Goal: Information Seeking & Learning: Learn about a topic

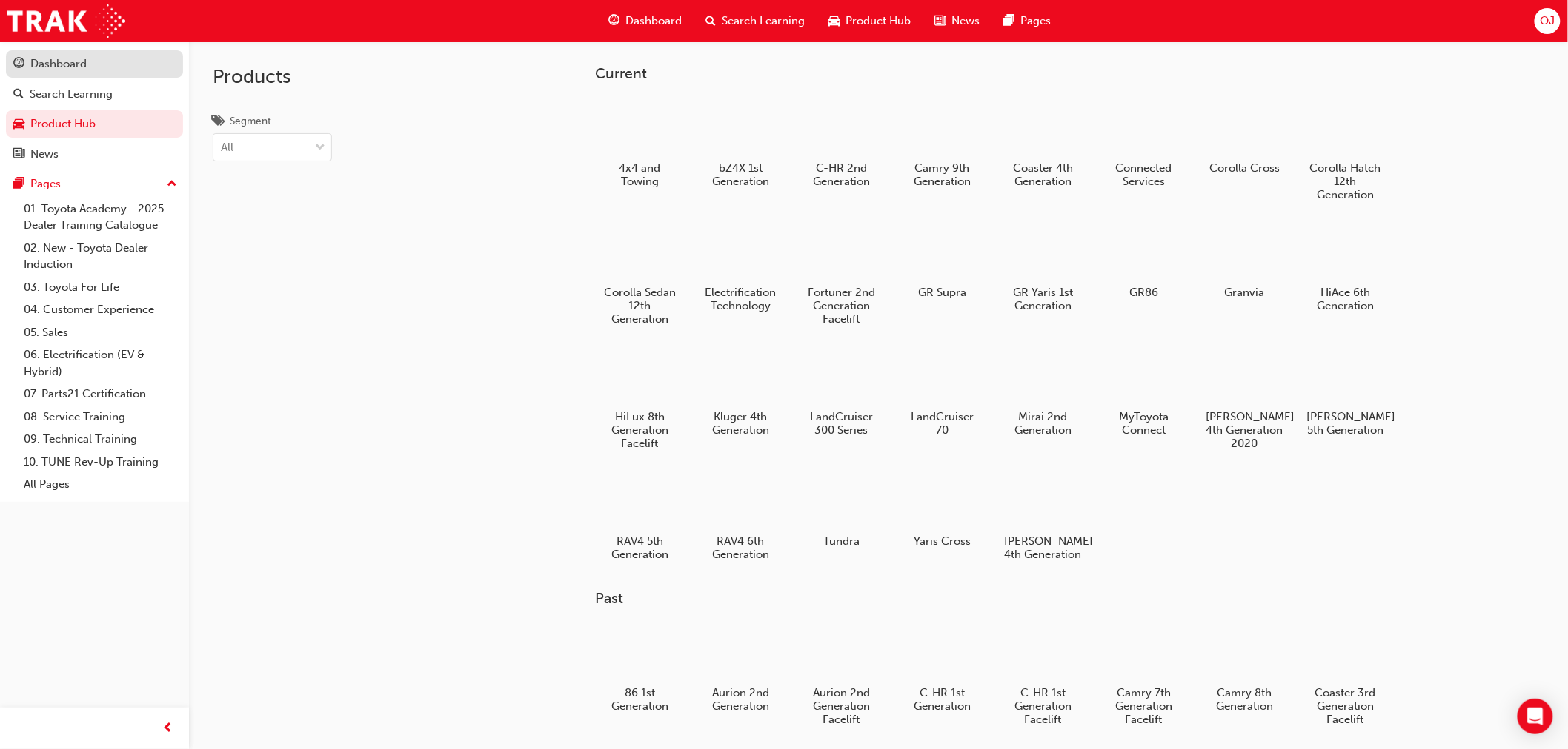
click at [58, 61] on div "Dashboard" at bounding box center [58, 64] width 56 height 17
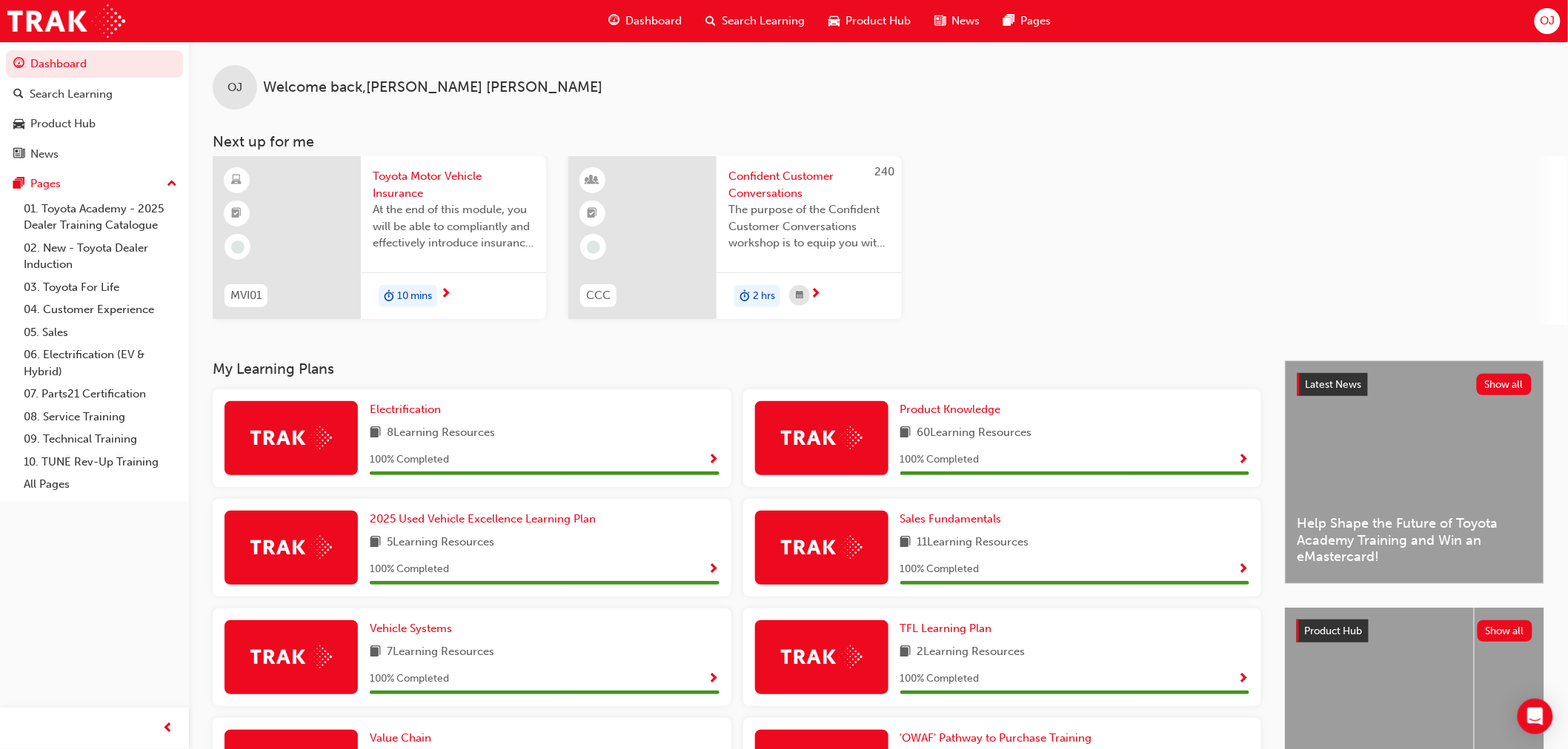
click at [550, 284] on div "MVI01 Toyota Motor Vehicle Insurance At the end of this module, you will be abl…" at bounding box center [563, 241] width 701 height 169
click at [464, 273] on div "10 mins" at bounding box center [453, 296] width 185 height 47
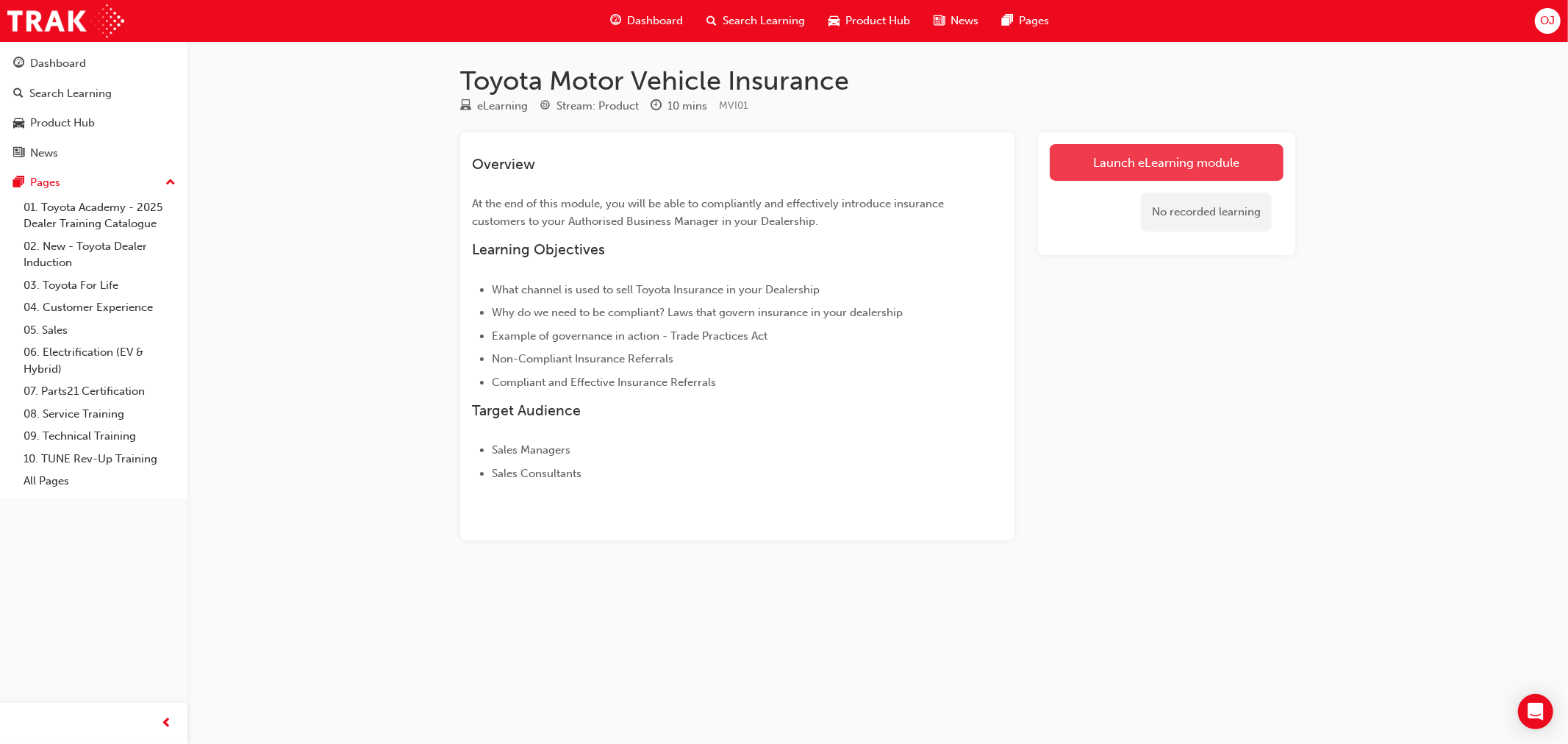
click at [1155, 180] on link "Launch eLearning module" at bounding box center [1166, 162] width 234 height 36
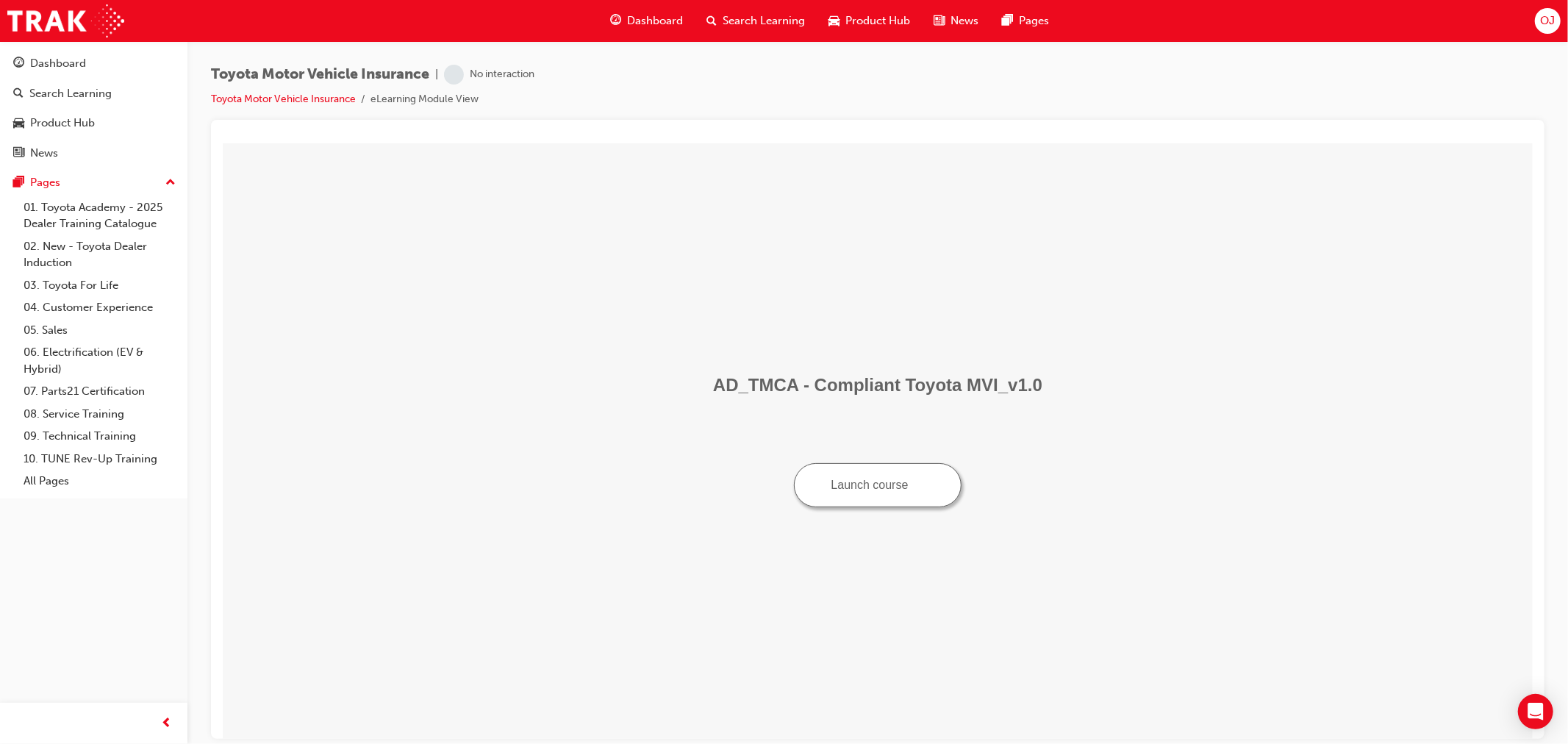
click at [880, 495] on button "Launch course" at bounding box center [877, 484] width 168 height 44
